Goal: Check status: Check status

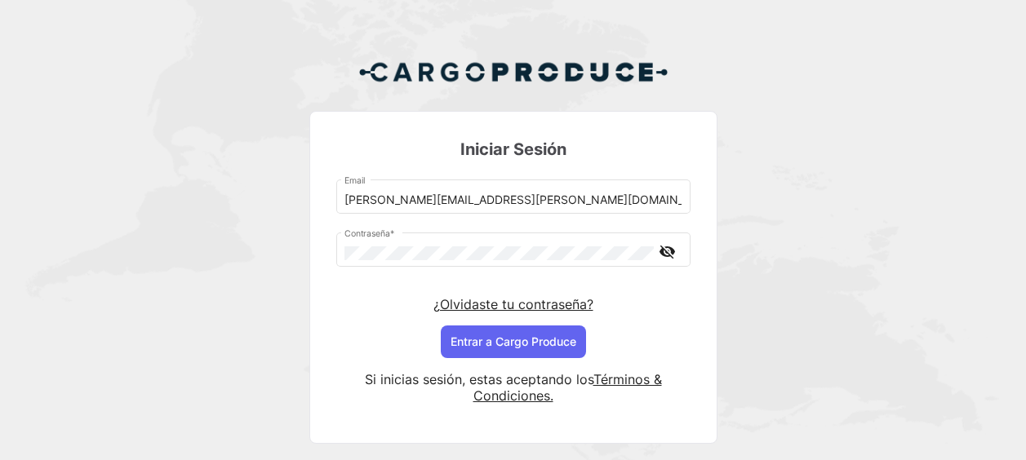
click at [517, 341] on button "Entrar a Cargo Produce" at bounding box center [513, 342] width 145 height 33
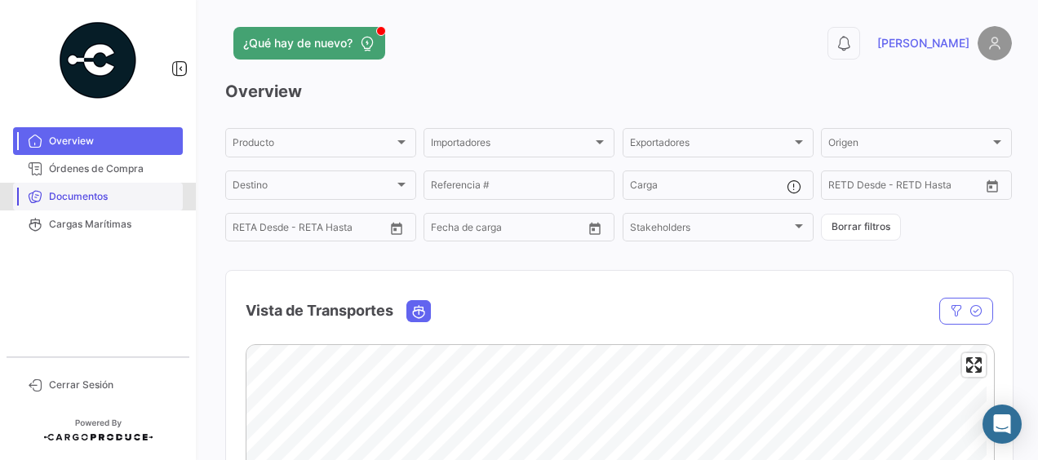
click at [83, 196] on span "Documentos" at bounding box center [112, 196] width 127 height 15
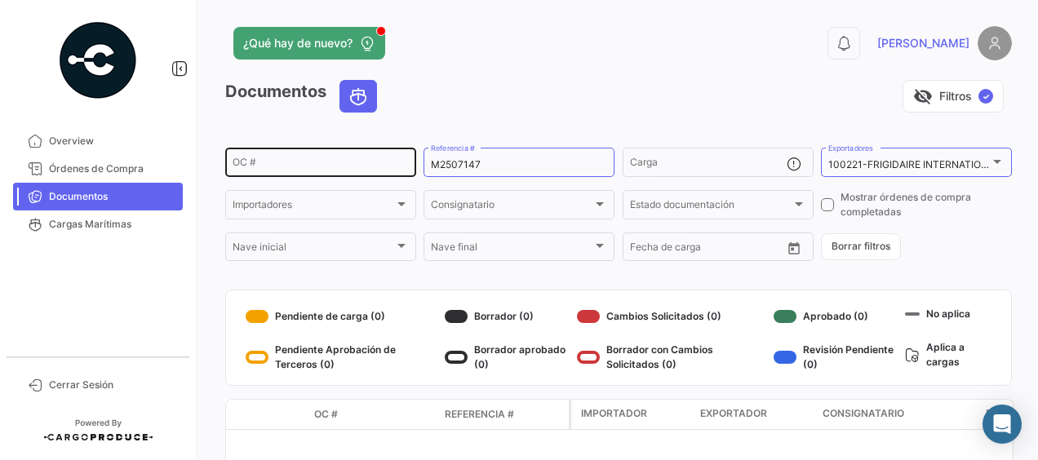
click at [292, 168] on input "OC #" at bounding box center [321, 164] width 176 height 11
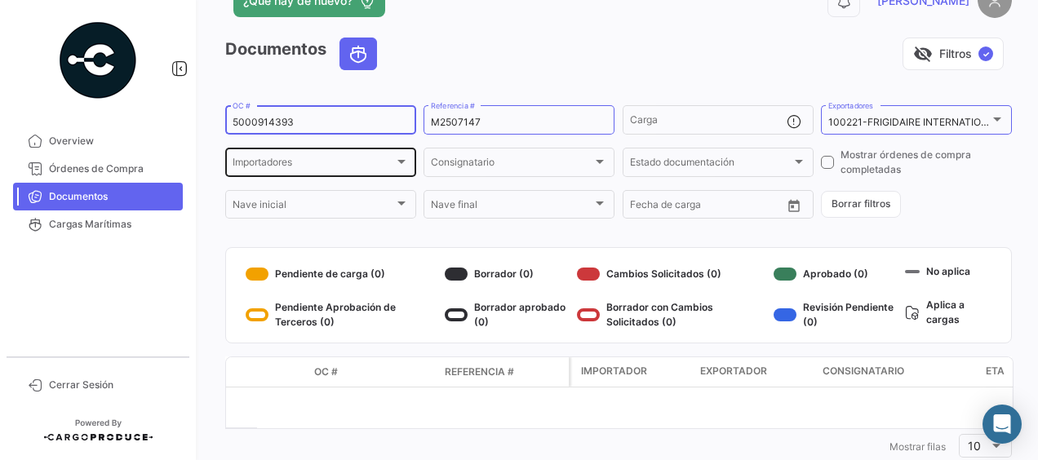
scroll to position [83, 0]
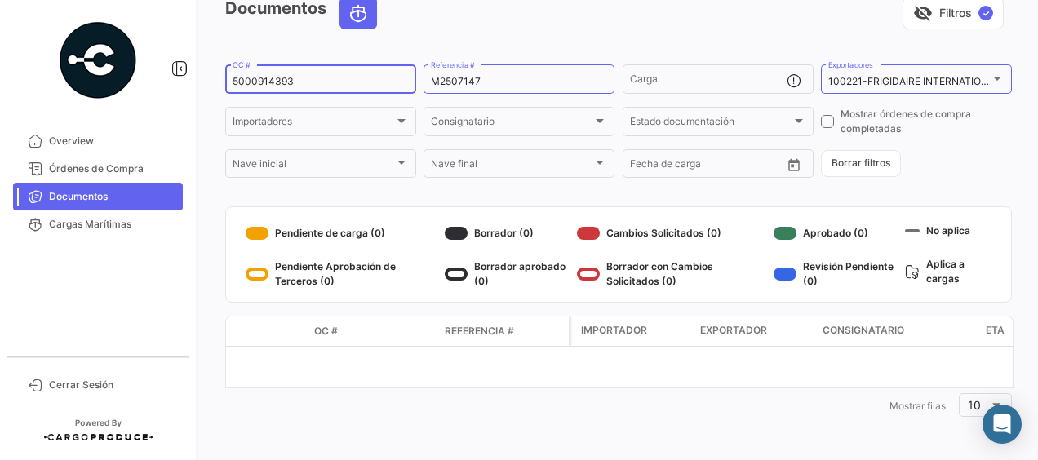
click at [316, 85] on input "5000914393" at bounding box center [321, 81] width 176 height 11
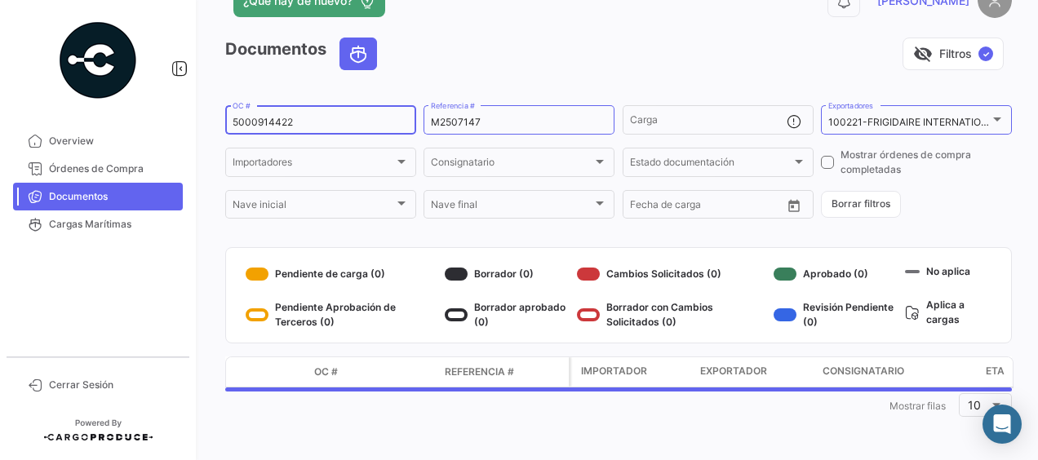
type input "5000914422"
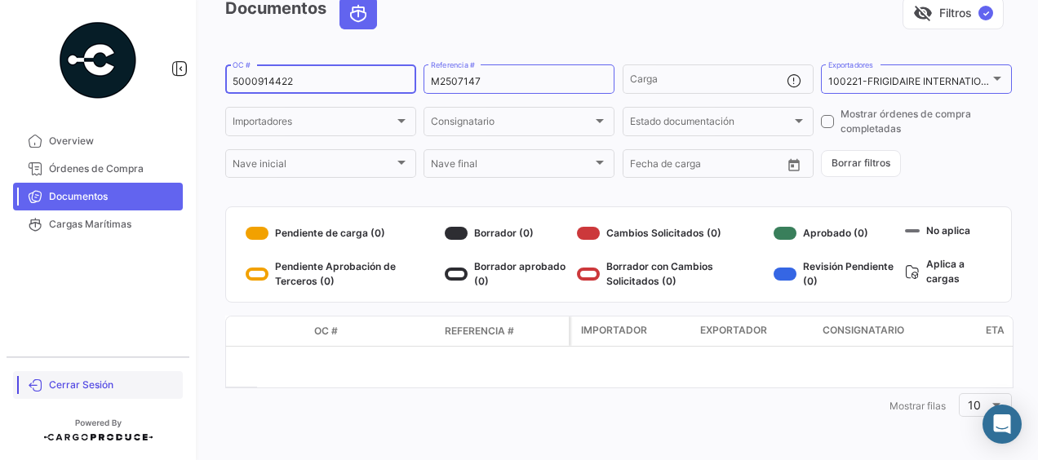
click at [91, 384] on span "Cerrar Sesión" at bounding box center [112, 385] width 127 height 15
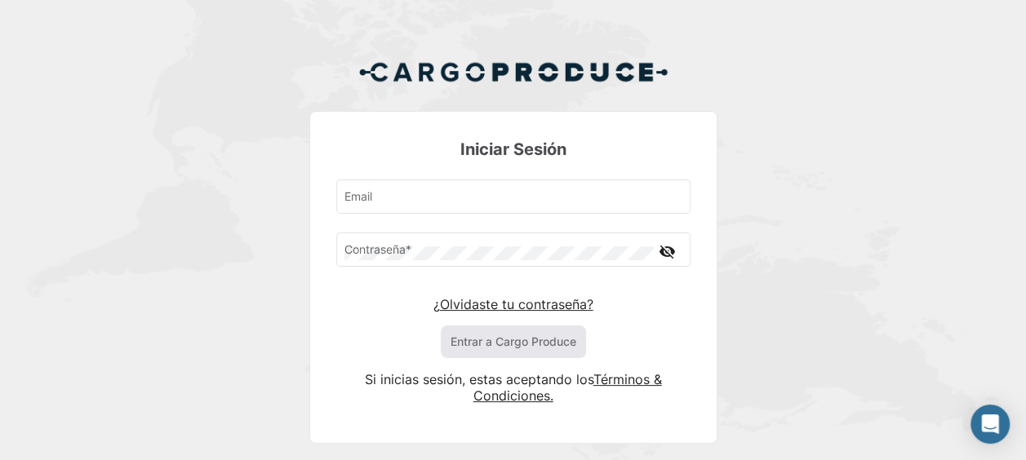
type input "[PERSON_NAME][EMAIL_ADDRESS][PERSON_NAME][DOMAIN_NAME]"
